Goal: Communication & Community: Ask a question

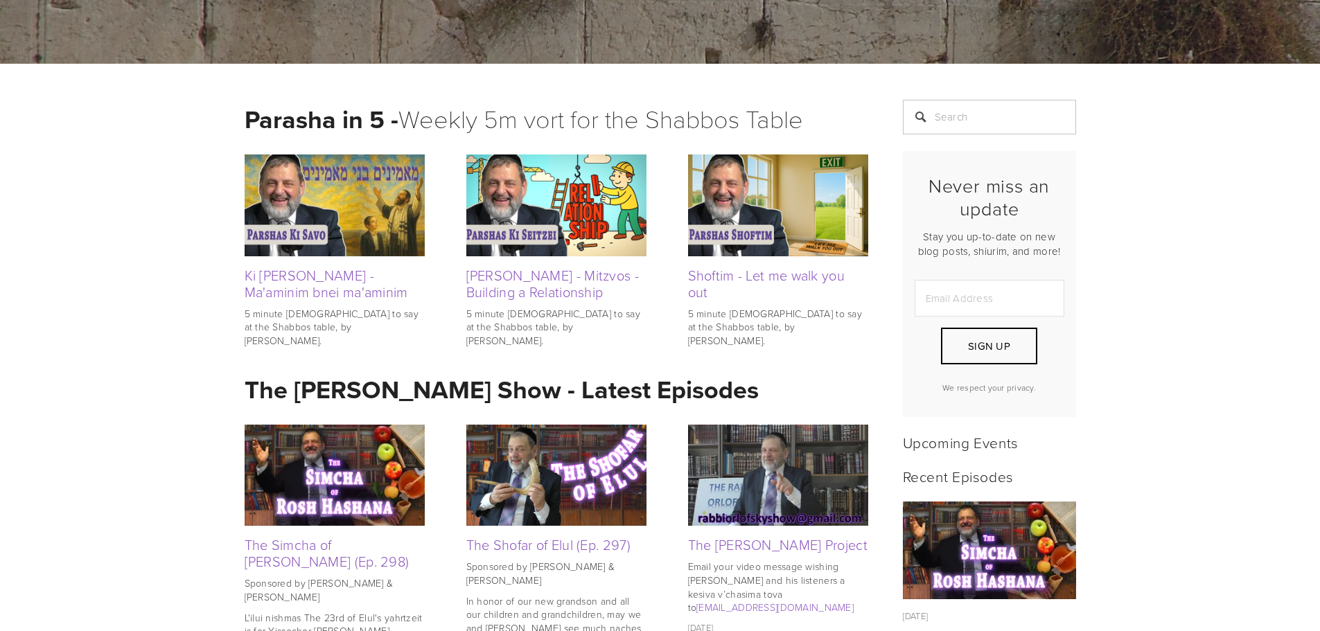
scroll to position [416, 0]
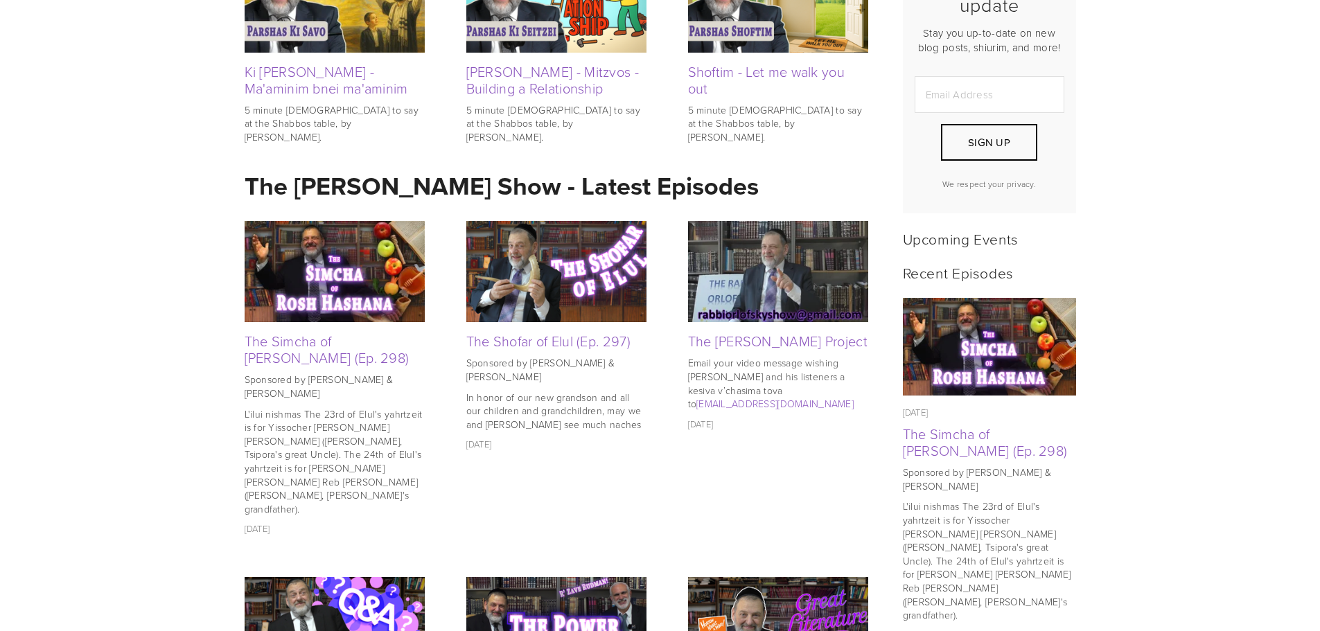
click at [322, 280] on img at bounding box center [335, 271] width 180 height 101
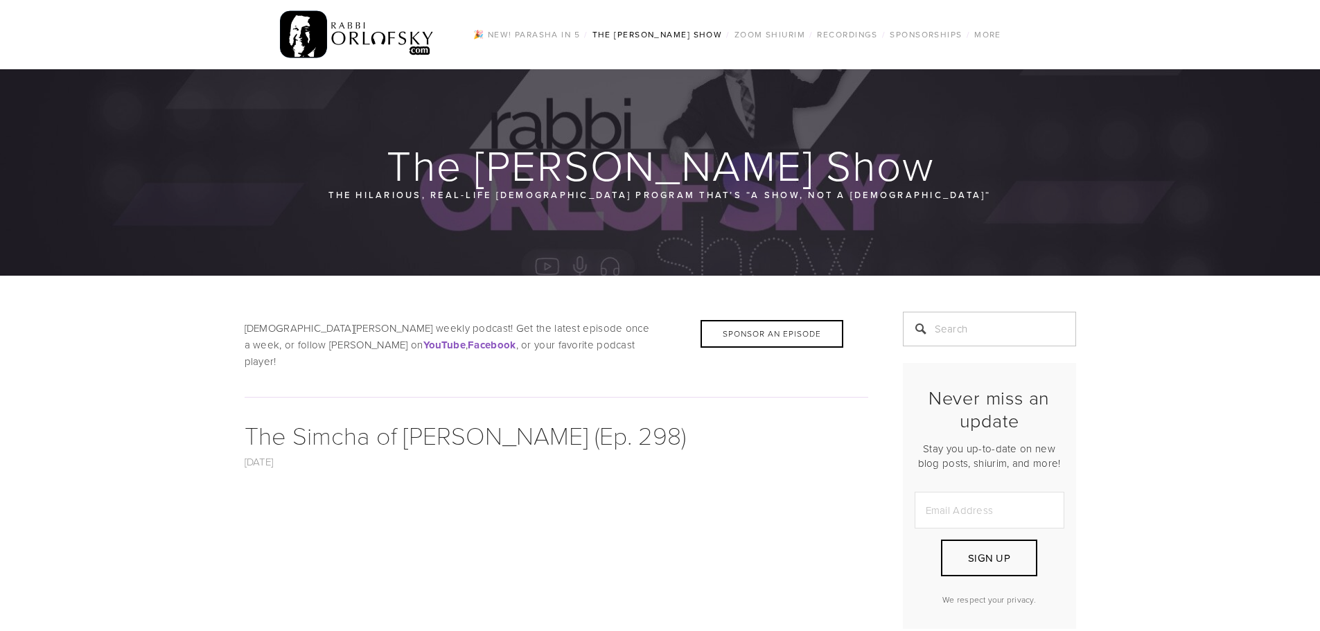
click at [355, 26] on img at bounding box center [357, 35] width 155 height 54
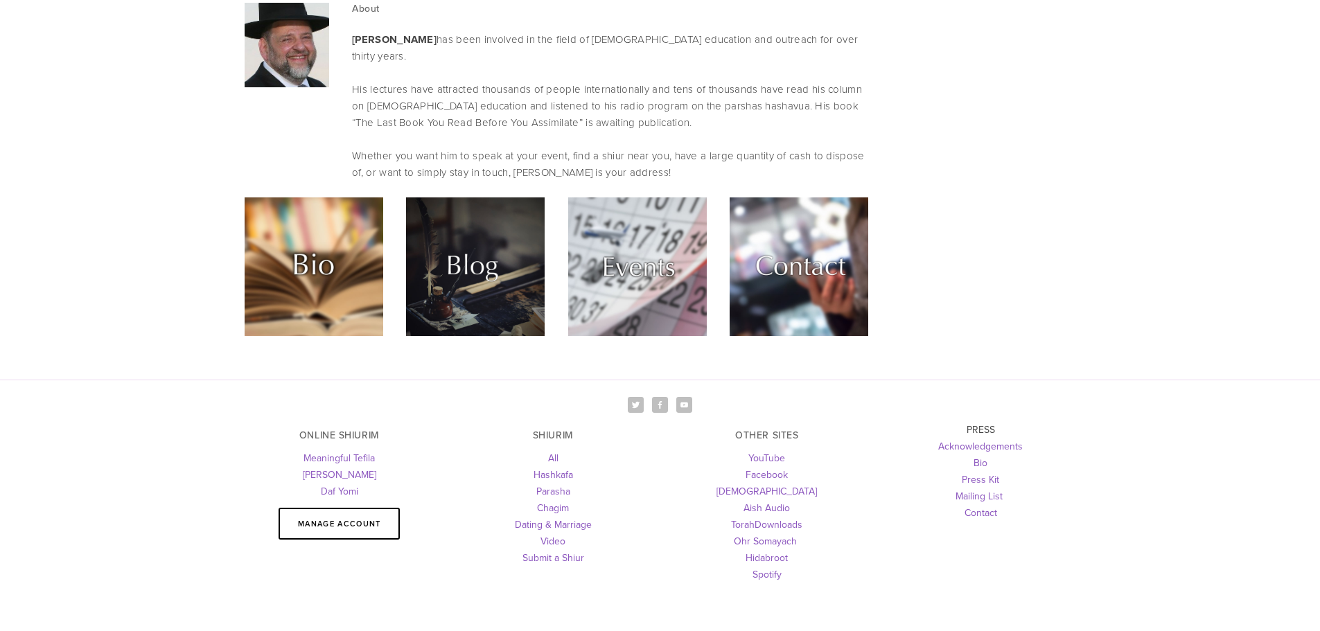
scroll to position [3731, 0]
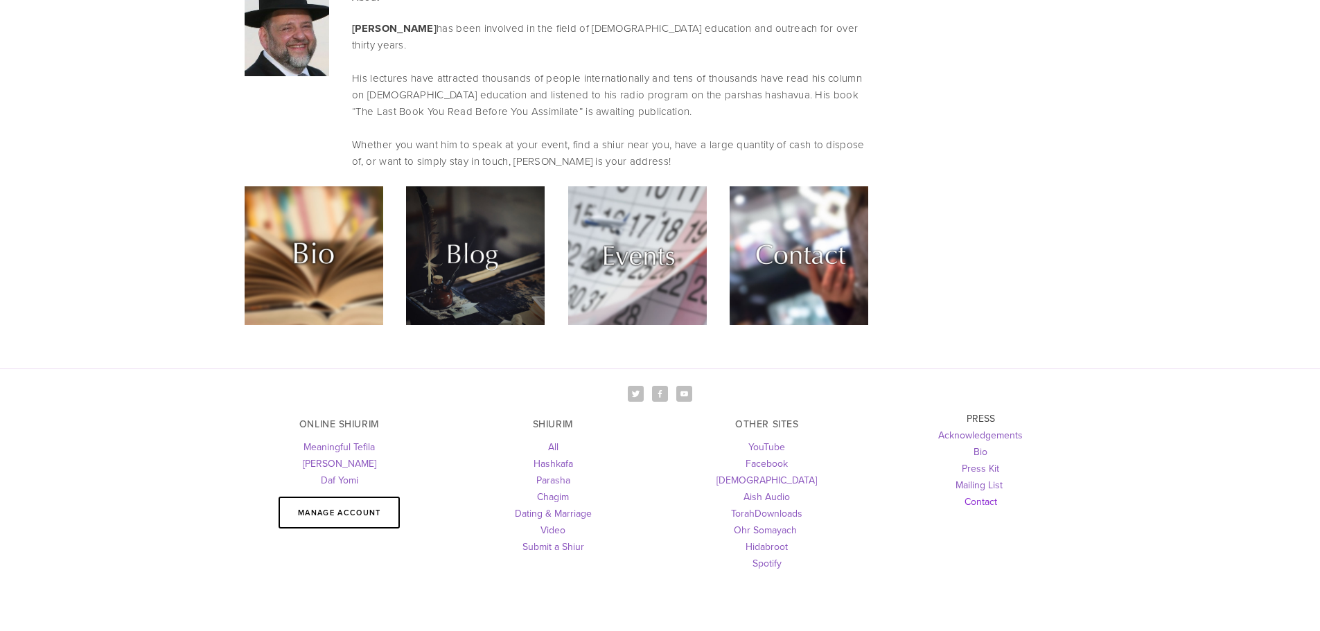
click at [976, 495] on link "Contact" at bounding box center [981, 502] width 33 height 14
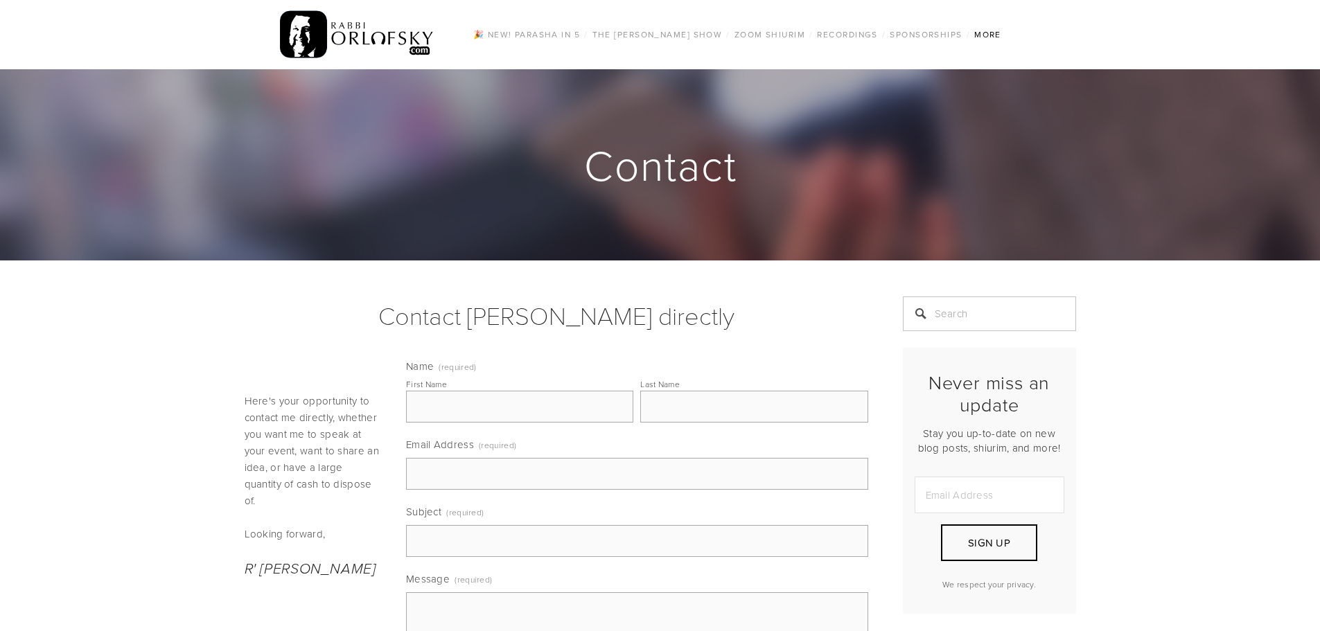
click at [444, 411] on input "First Name" at bounding box center [519, 407] width 227 height 32
type input "Uri"
click at [694, 399] on input "Last Name" at bounding box center [753, 407] width 227 height 32
type input "Borowski"
click at [450, 468] on input "Email Address (required)" at bounding box center [637, 474] width 462 height 32
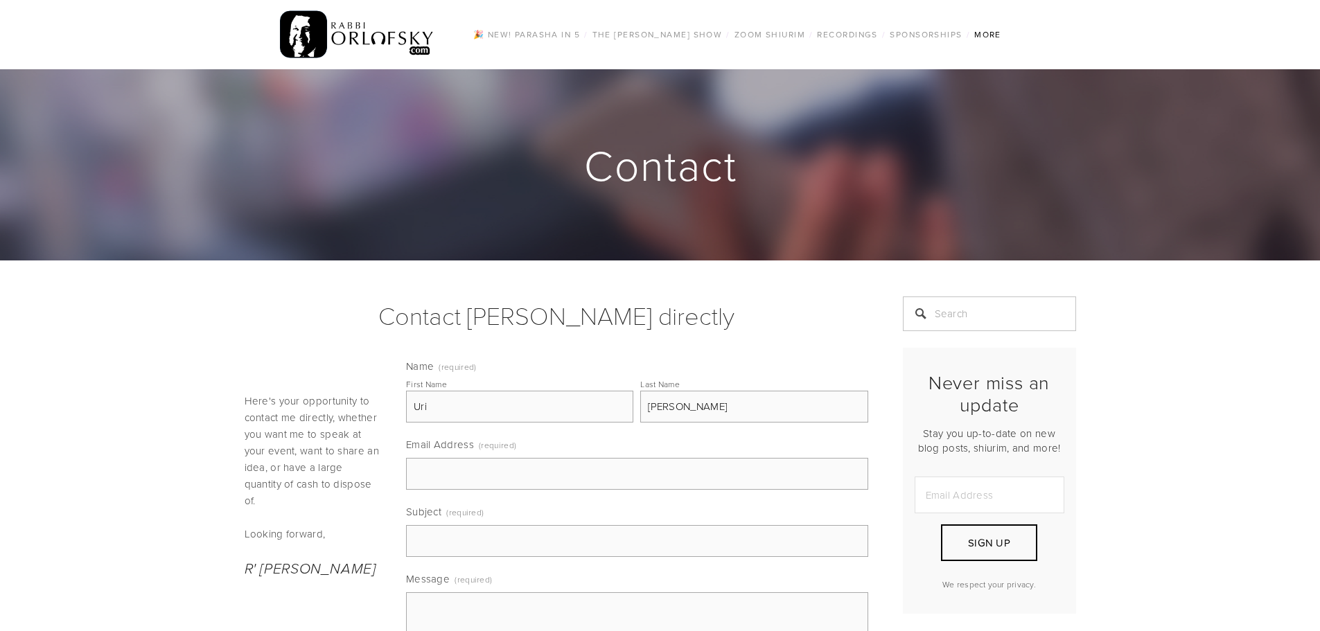
type input "uriborowski@gmail.com"
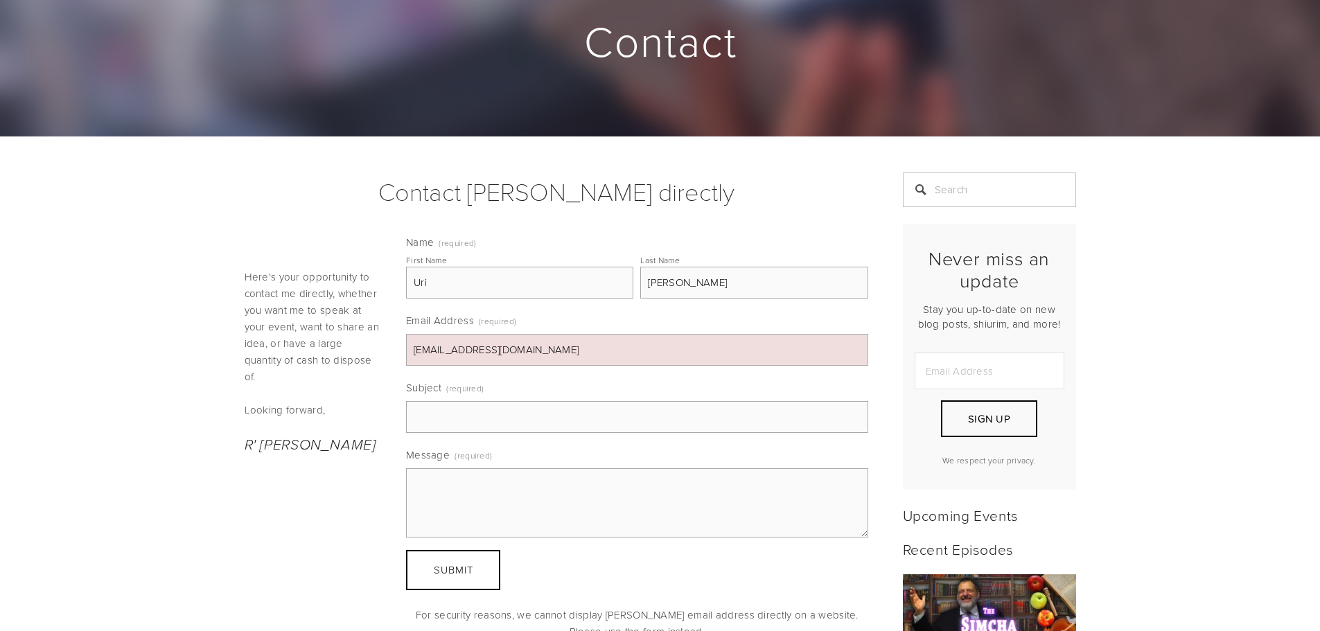
scroll to position [139, 0]
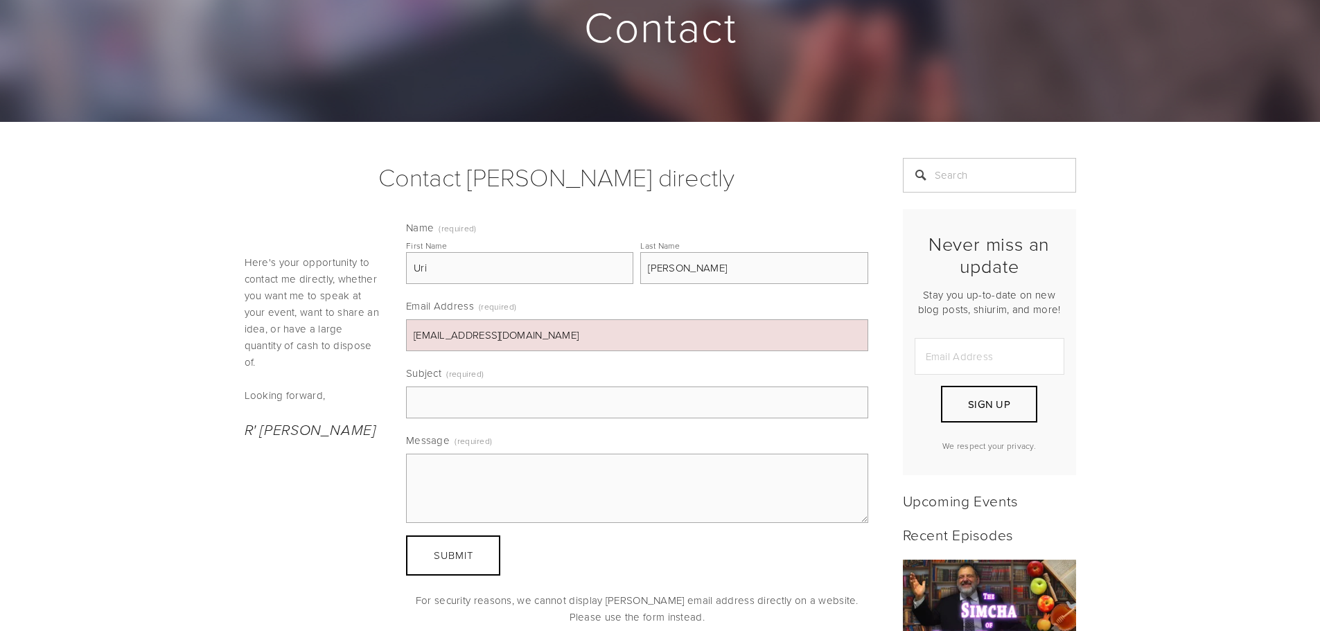
click at [443, 402] on input "Subject (required)" at bounding box center [637, 403] width 462 height 32
type input "Simcha Rosh Hashana"
click at [470, 468] on textarea "Message (required)" at bounding box center [637, 488] width 462 height 69
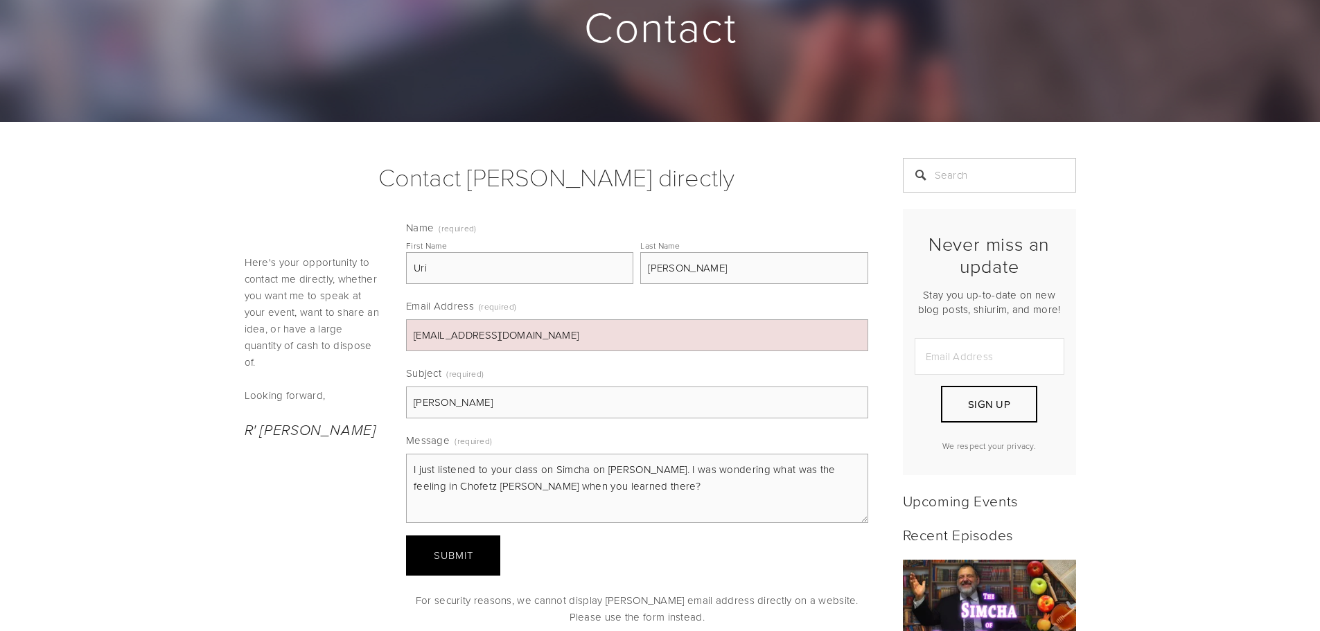
type textarea "I just listened to your class on Simcha on Rosh Hashana. I was wondering what w…"
click at [466, 550] on span "Submit" at bounding box center [453, 555] width 39 height 15
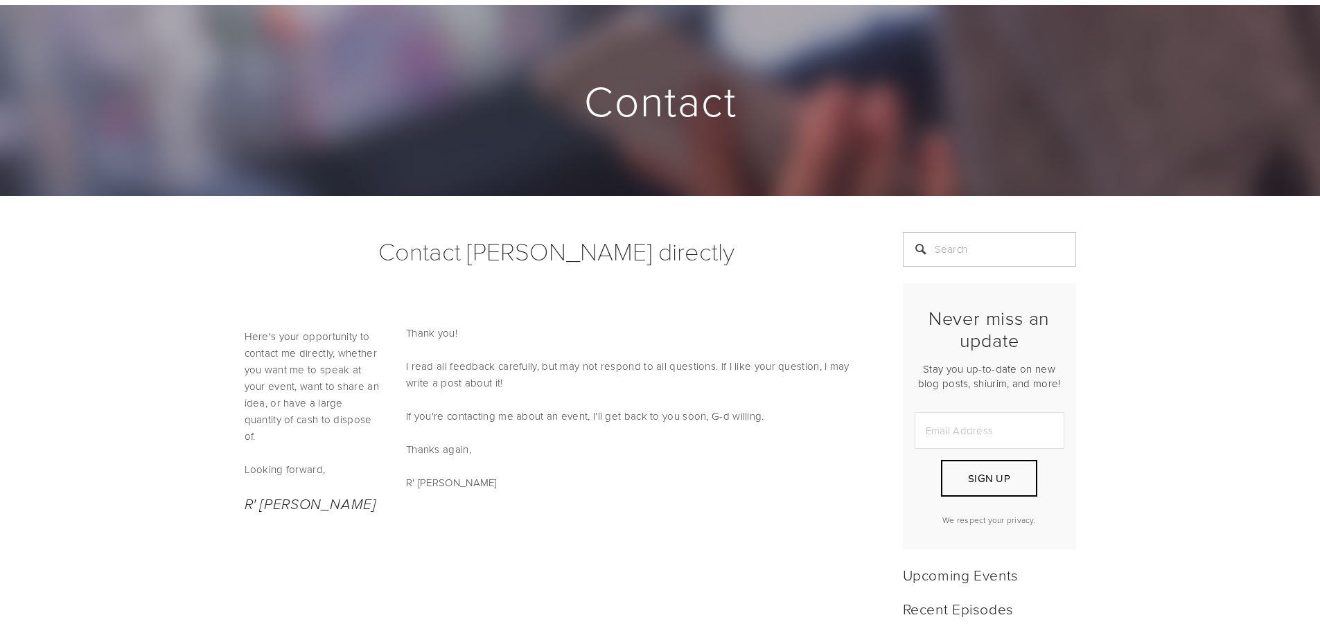
scroll to position [0, 0]
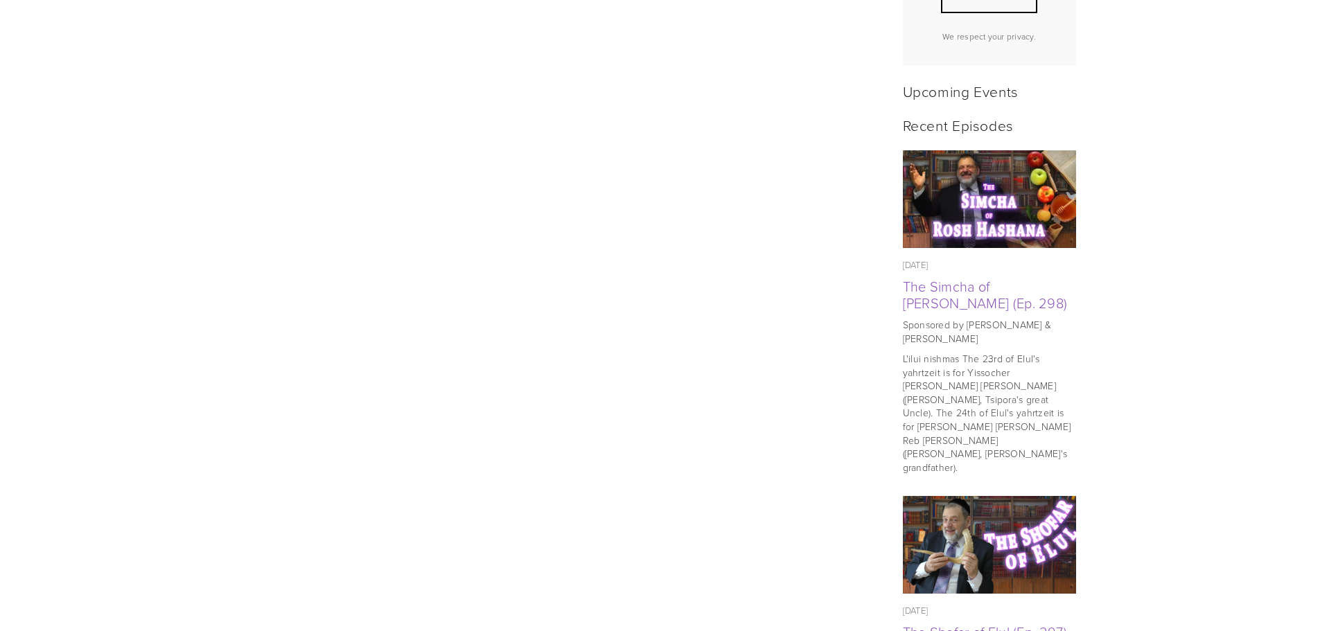
scroll to position [341, 0]
